Goal: Information Seeking & Learning: Learn about a topic

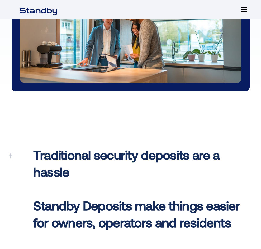
scroll to position [205, 0]
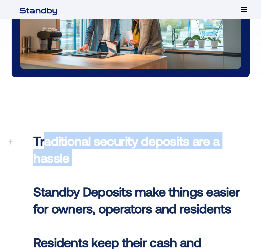
drag, startPoint x: 98, startPoint y: 110, endPoint x: 44, endPoint y: 66, distance: 68.8
click at [44, 132] on p "Traditional security deposits are a hassle ‍ Standby Deposits make things easie…" at bounding box center [140, 208] width 215 height 152
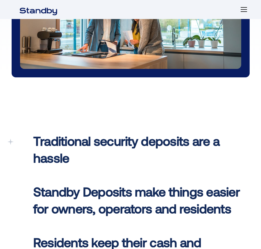
click at [45, 133] on span "Traditional security deposits are a hassle" at bounding box center [126, 149] width 186 height 32
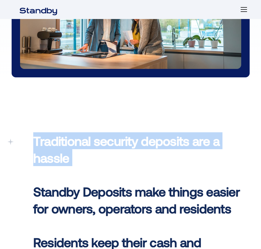
drag, startPoint x: 33, startPoint y: 63, endPoint x: 114, endPoint y: 111, distance: 93.8
click at [109, 132] on p "Traditional security deposits are a hassle ‍ Standby Deposits make things easie…" at bounding box center [140, 208] width 215 height 152
click at [114, 132] on p "Traditional security deposits are a hassle ‍ Standby Deposits make things easie…" at bounding box center [140, 208] width 215 height 152
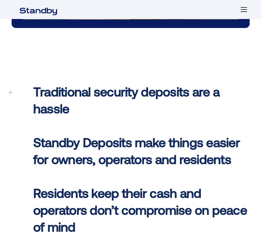
scroll to position [314, 0]
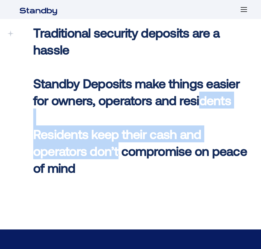
drag, startPoint x: 121, startPoint y: 107, endPoint x: 71, endPoint y: 57, distance: 70.5
click at [53, 53] on p "Traditional security deposits are a hassle ‍ Standby Deposits make things easie…" at bounding box center [140, 100] width 215 height 152
click at [83, 75] on span "Standby Deposits make things easier for owners, operators and residents ‍" at bounding box center [136, 91] width 206 height 32
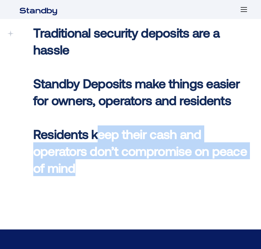
drag, startPoint x: 148, startPoint y: 147, endPoint x: 87, endPoint y: 81, distance: 89.8
click at [87, 82] on div "Traditional security deposits are a hassle ‍ Standby Deposits make things easie…" at bounding box center [130, 101] width 261 height 256
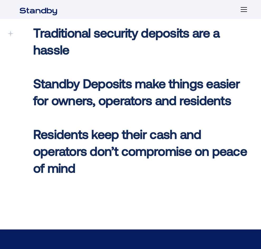
drag, startPoint x: 99, startPoint y: 83, endPoint x: 120, endPoint y: 95, distance: 24.2
click at [99, 83] on p "Traditional security deposits are a hassle ‍ Standby Deposits make things easie…" at bounding box center [140, 100] width 215 height 152
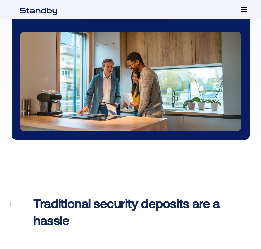
scroll to position [142, 0]
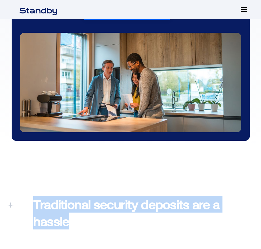
drag, startPoint x: 78, startPoint y: 139, endPoint x: 85, endPoint y: 113, distance: 27.5
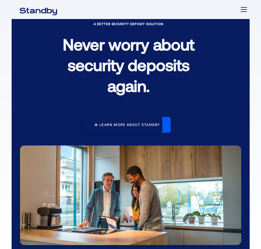
click at [99, 127] on div "Learn more about standby" at bounding box center [129, 125] width 61 height 4
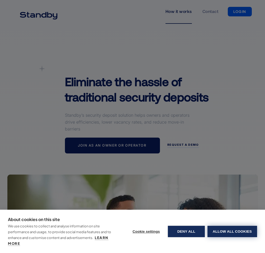
click at [217, 230] on button "Allow all cookies" at bounding box center [232, 230] width 50 height 11
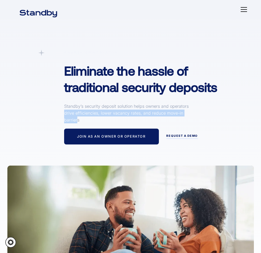
drag, startPoint x: 61, startPoint y: 99, endPoint x: 83, endPoint y: 107, distance: 24.0
click at [83, 107] on div "A simpler Deposit Solution Eliminate the hassle of traditional security deposit…" at bounding box center [141, 97] width 164 height 95
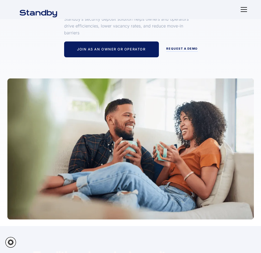
click at [24, 51] on div "A simpler Deposit Solution Eliminate the hassle of traditional security deposit…" at bounding box center [130, 86] width 261 height 265
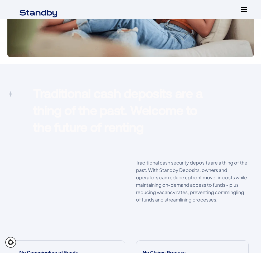
scroll to position [307, 0]
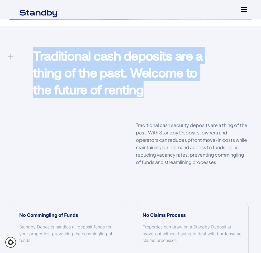
drag, startPoint x: 174, startPoint y: 87, endPoint x: 108, endPoint y: 99, distance: 67.2
click at [30, 47] on div "Traditional cash deposits are a thing of the past. Welcome to the future of ren…" at bounding box center [120, 73] width 185 height 53
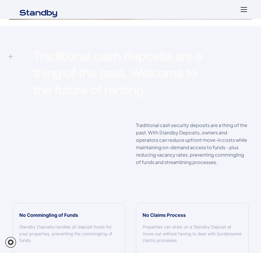
drag, startPoint x: 157, startPoint y: 128, endPoint x: 133, endPoint y: 119, distance: 25.6
click at [156, 127] on p "Traditional cash security deposits are a thing of the past. With Standby Deposi…" at bounding box center [192, 143] width 113 height 44
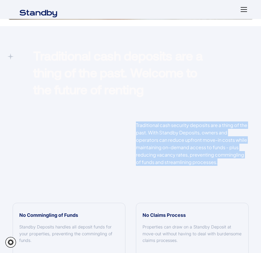
drag, startPoint x: 116, startPoint y: 119, endPoint x: 264, endPoint y: 166, distance: 155.7
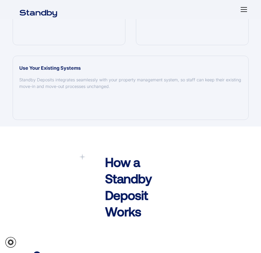
scroll to position [706, 0]
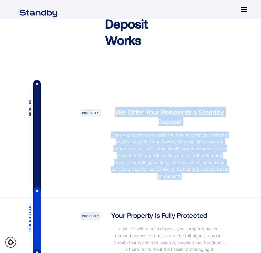
drag, startPoint x: 111, startPoint y: 75, endPoint x: 172, endPoint y: 150, distance: 96.9
click at [172, 150] on div "We Offer Your Residents a Standby Deposit Once you approve an applicant, they a…" at bounding box center [169, 146] width 127 height 78
click at [173, 148] on div "We Offer Your Residents a Standby Deposit Once you approve an applicant, they a…" at bounding box center [169, 146] width 127 height 78
drag, startPoint x: 158, startPoint y: 138, endPoint x: 108, endPoint y: 78, distance: 77.9
click at [108, 107] on div "We Offer Your Residents a Standby Deposit Once you approve an applicant, they a…" at bounding box center [169, 146] width 127 height 78
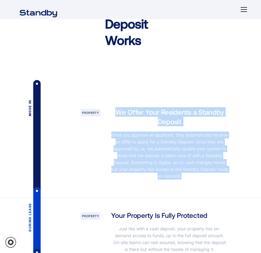
click at [109, 107] on div "We Offer Your Residents a Standby Deposit Once you approve an applicant, they a…" at bounding box center [169, 146] width 127 height 78
drag, startPoint x: 109, startPoint y: 76, endPoint x: 168, endPoint y: 140, distance: 87.0
click at [168, 140] on div "We Offer Your Residents a Standby Deposit Once you approve an applicant, they a…" at bounding box center [169, 146] width 127 height 78
click at [168, 140] on p "Once you approve an applicant, they automatically receive an offer to apply for…" at bounding box center [169, 155] width 117 height 48
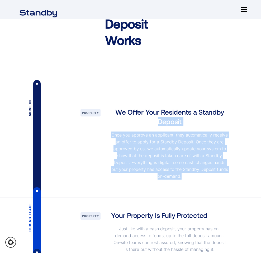
drag, startPoint x: 171, startPoint y: 143, endPoint x: 76, endPoint y: 62, distance: 124.4
click at [82, 94] on div "Move in Property We Offer Your Residents a Standby Deposit Once you approve an …" at bounding box center [130, 145] width 246 height 103
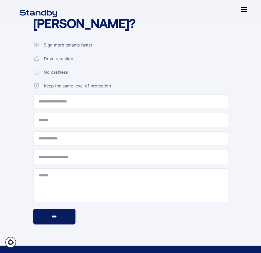
scroll to position [1522, 0]
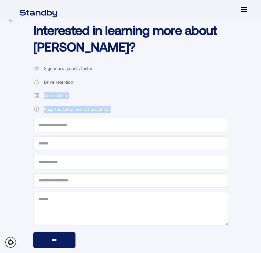
drag, startPoint x: 83, startPoint y: 124, endPoint x: 66, endPoint y: 78, distance: 48.9
click at [64, 90] on div "Interested in learning more about Standby? Sign more tenants faster Drive reten…" at bounding box center [141, 51] width 226 height 134
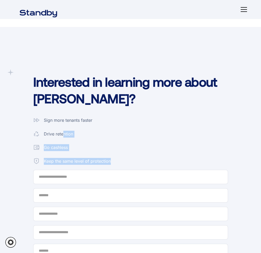
scroll to position [1315, 0]
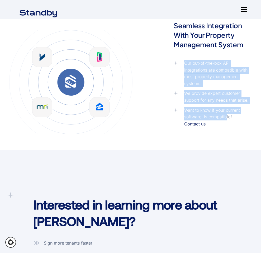
drag, startPoint x: 210, startPoint y: 109, endPoint x: 156, endPoint y: 41, distance: 86.7
click at [168, 41] on div "Seamless Integration With Your Property Management System Our out-of-the-box AP…" at bounding box center [211, 82] width 87 height 122
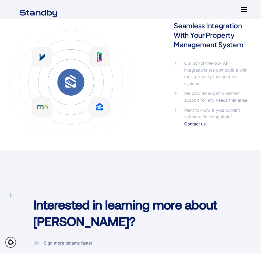
click at [168, 41] on div "Seamless Integration With Your Property Management System Our out-of-the-box AP…" at bounding box center [211, 82] width 87 height 122
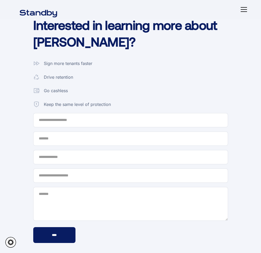
scroll to position [1522, 0]
